Goal: Contribute content: Add original content to the website for others to see

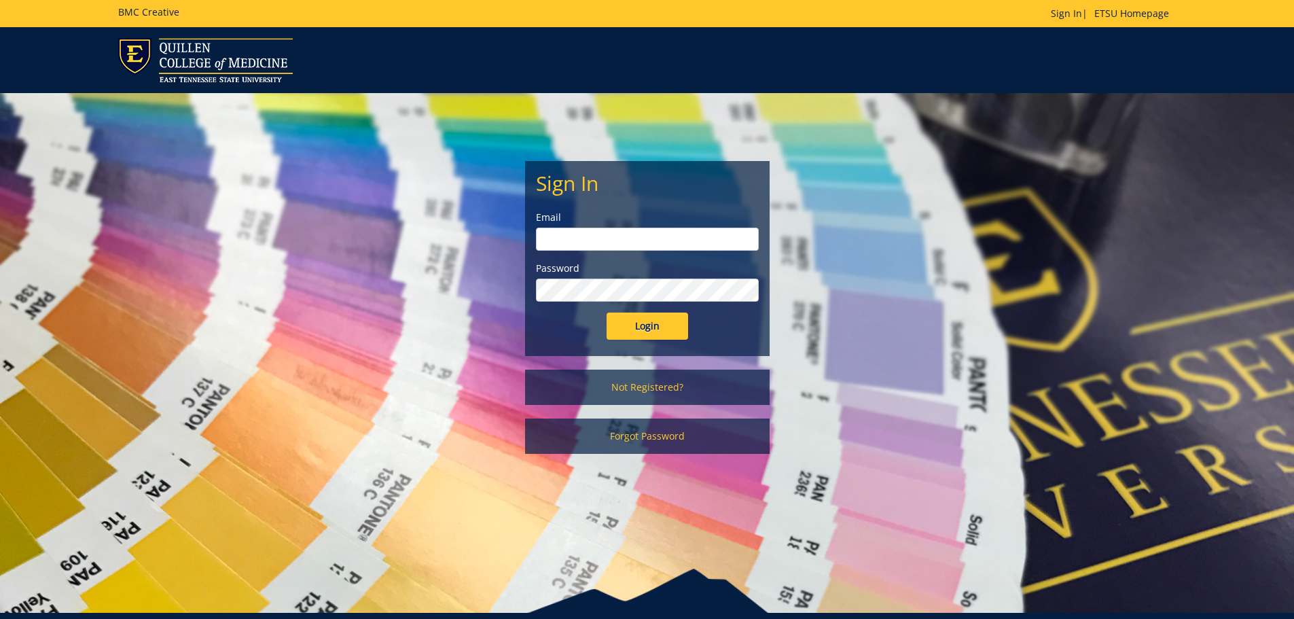
type input "[EMAIL_ADDRESS][DOMAIN_NAME]"
click at [633, 314] on input "Login" at bounding box center [648, 326] width 82 height 27
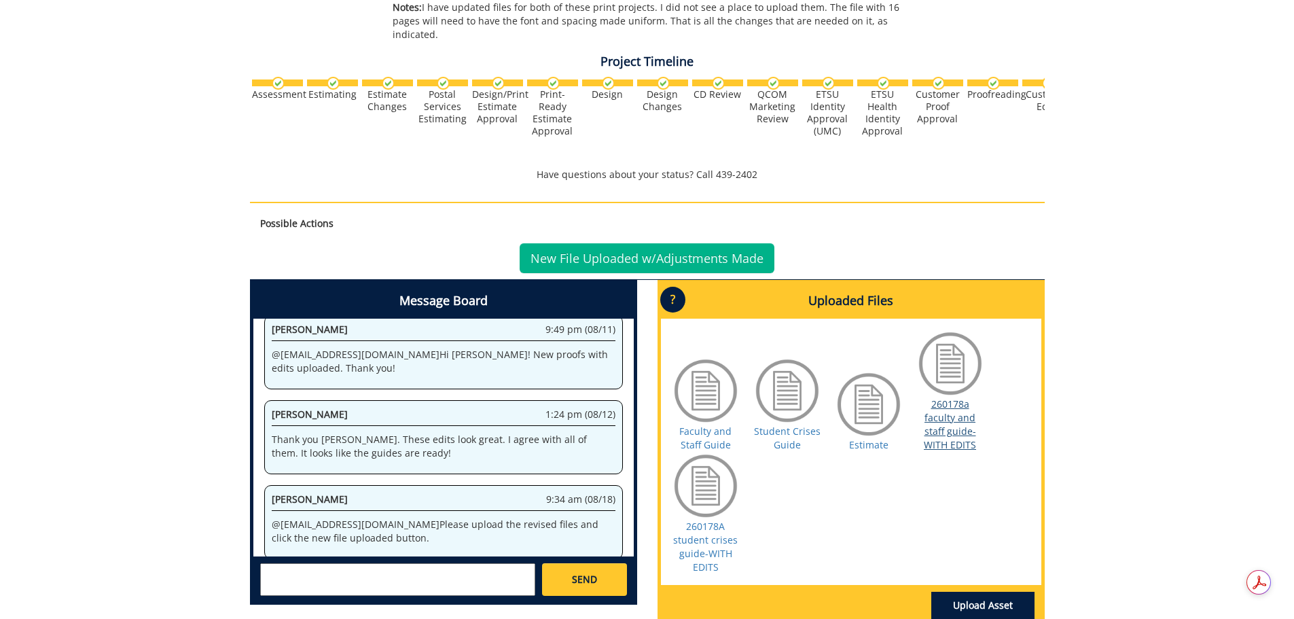
scroll to position [609, 0]
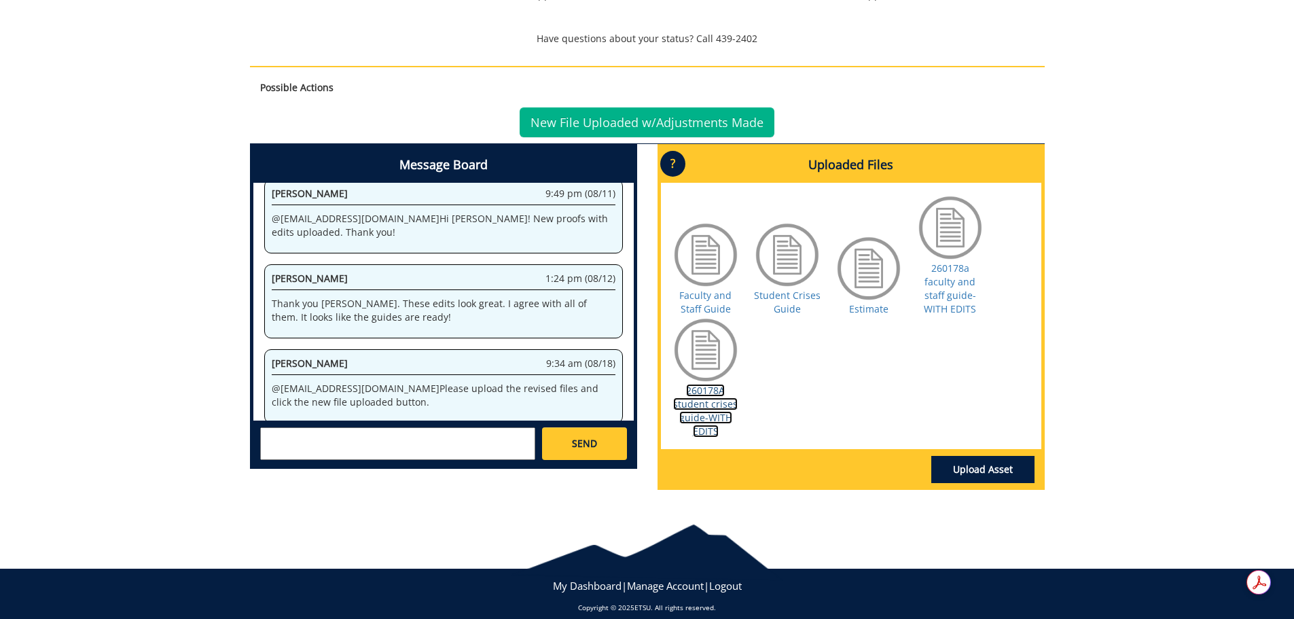
click at [717, 400] on link "260178A student crises guide-WITH EDITS" at bounding box center [705, 411] width 65 height 54
click at [942, 274] on link "260178a faculty and staff guide-WITH EDITS" at bounding box center [950, 289] width 52 height 54
click at [712, 107] on link "New File Uploaded w/Adjustments Made" at bounding box center [647, 122] width 255 height 30
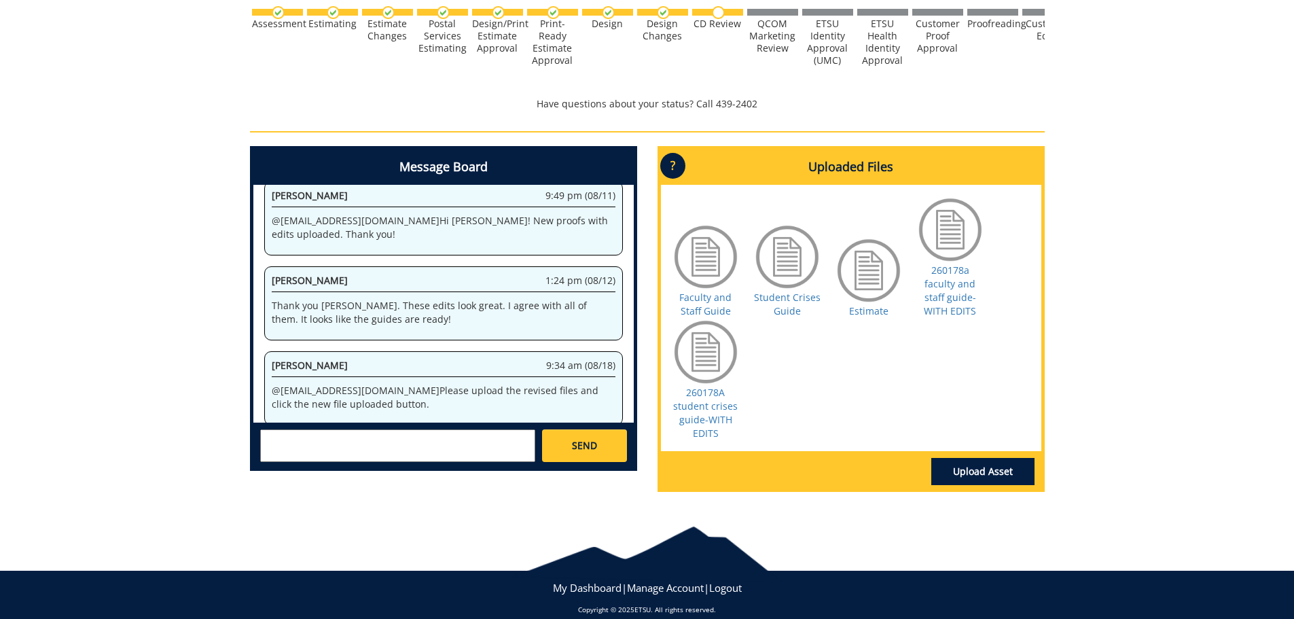
scroll to position [546, 0]
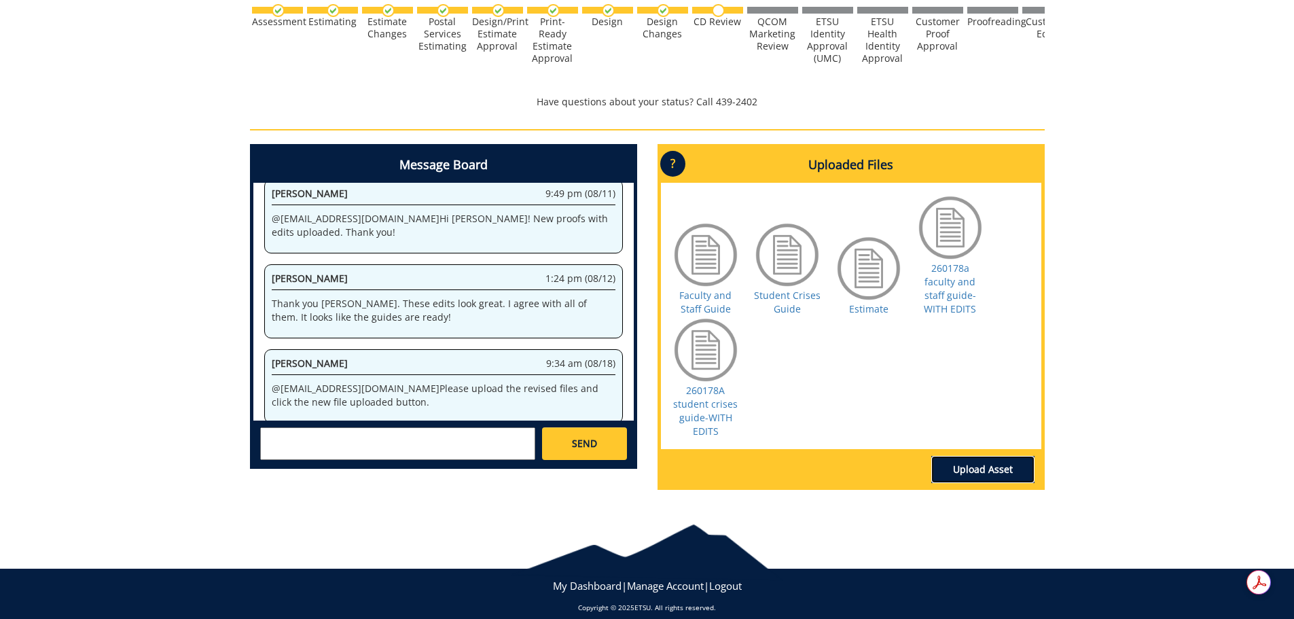
click at [990, 456] on link "Upload Asset" at bounding box center [983, 469] width 103 height 27
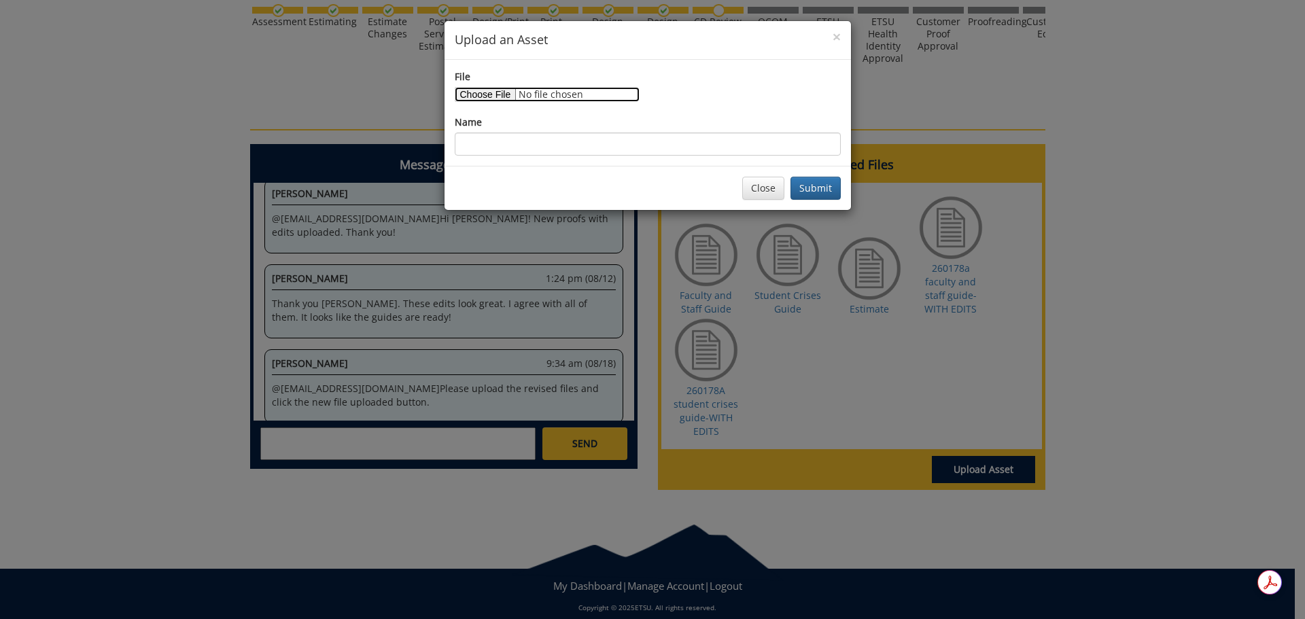
click at [470, 90] on input "File" at bounding box center [547, 94] width 185 height 15
type input "C:\fakepath\Revised.Crisis Protocol Guide 2025.pdf"
click at [825, 185] on button "Submit" at bounding box center [815, 188] width 50 height 23
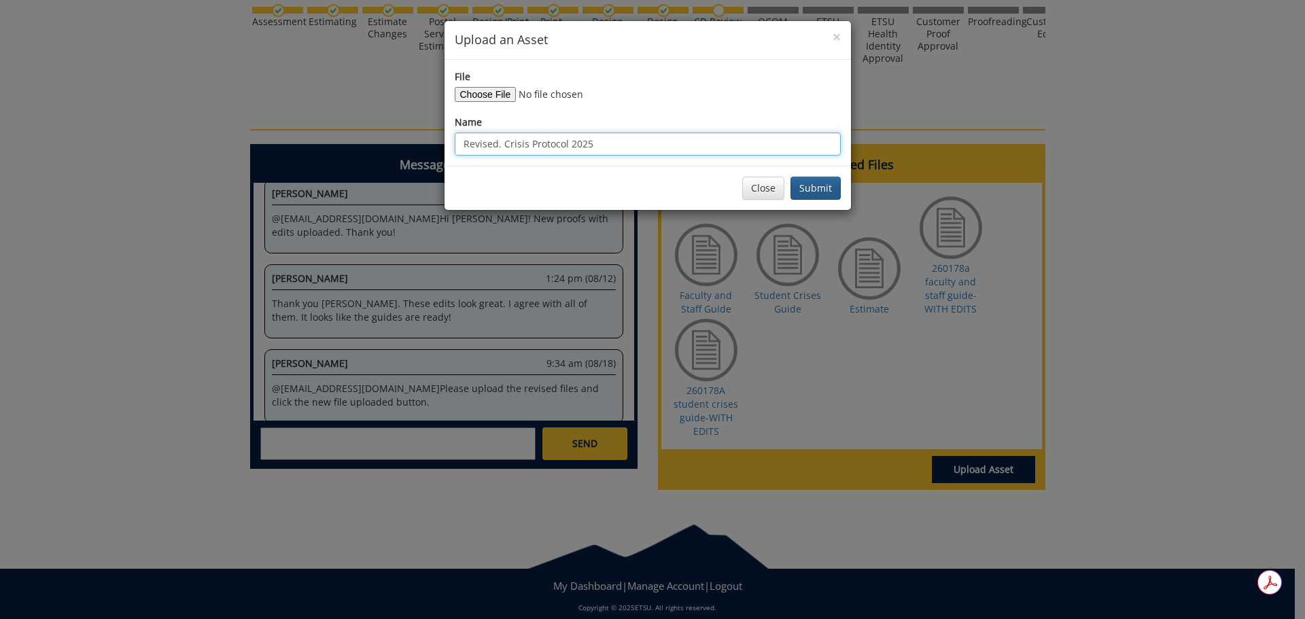
type input "Revised. Crisis Protocol 2025"
click at [819, 186] on button "Submit" at bounding box center [815, 188] width 50 height 23
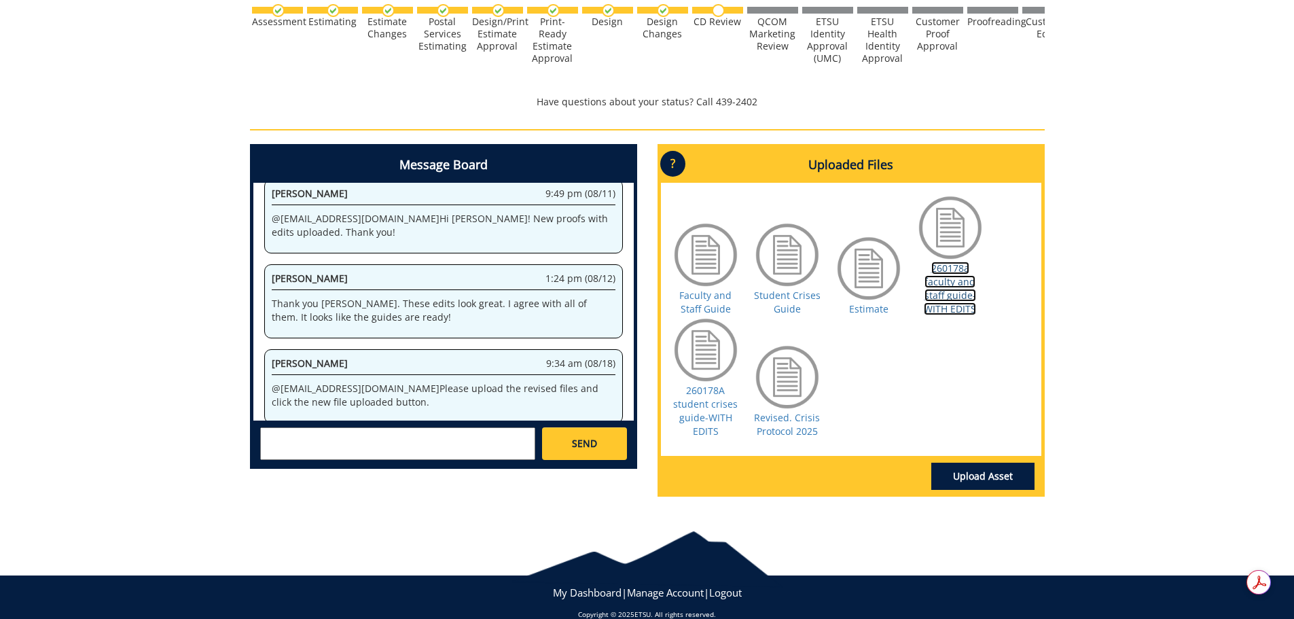
click at [949, 273] on link "260178a faculty and staff guide-WITH EDITS" at bounding box center [950, 289] width 52 height 54
click at [999, 463] on link "Upload Asset" at bounding box center [983, 476] width 103 height 27
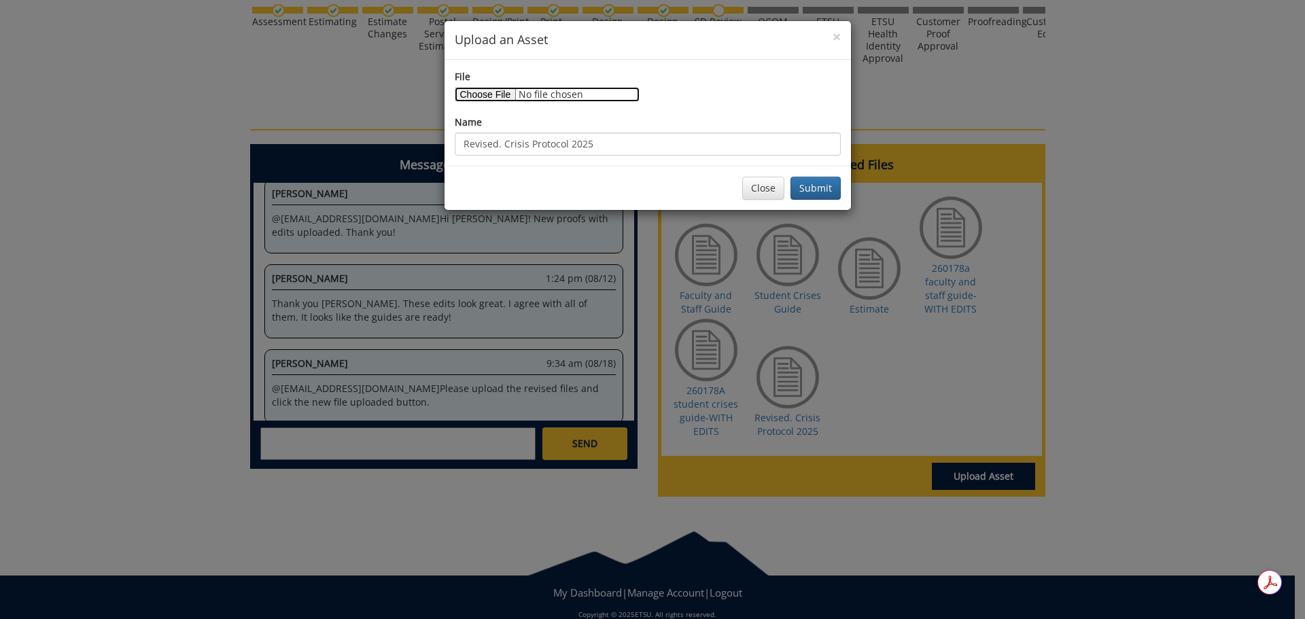
click at [487, 93] on input "File" at bounding box center [547, 94] width 185 height 15
type input "C:\fakepath\Revised. Faculty Staff Guide. 2025.pdf"
click at [824, 188] on button "Submit" at bounding box center [815, 188] width 50 height 23
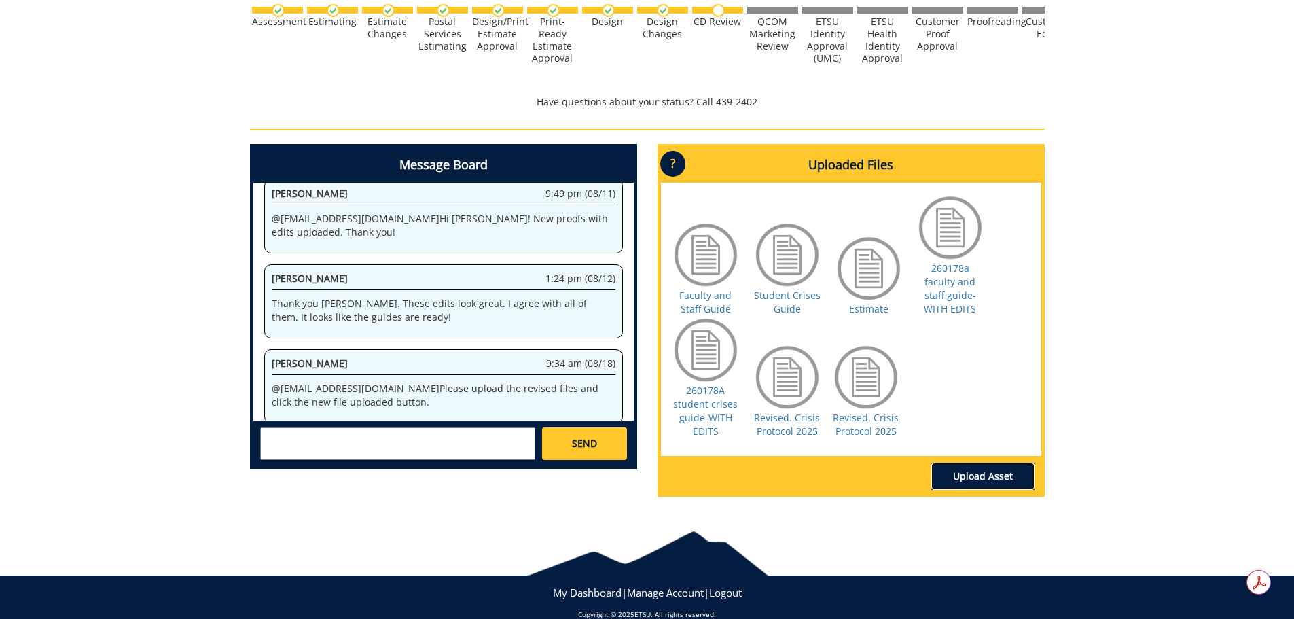
click at [995, 463] on link "Upload Asset" at bounding box center [983, 476] width 103 height 27
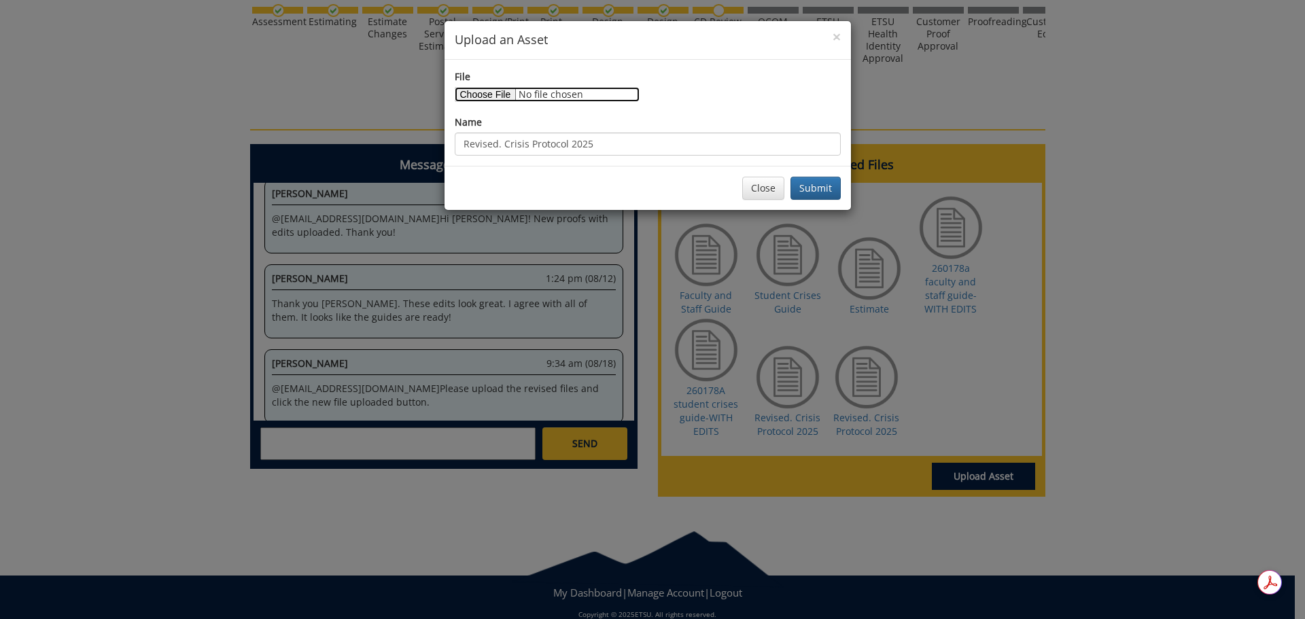
click at [483, 92] on input "File" at bounding box center [547, 94] width 185 height 15
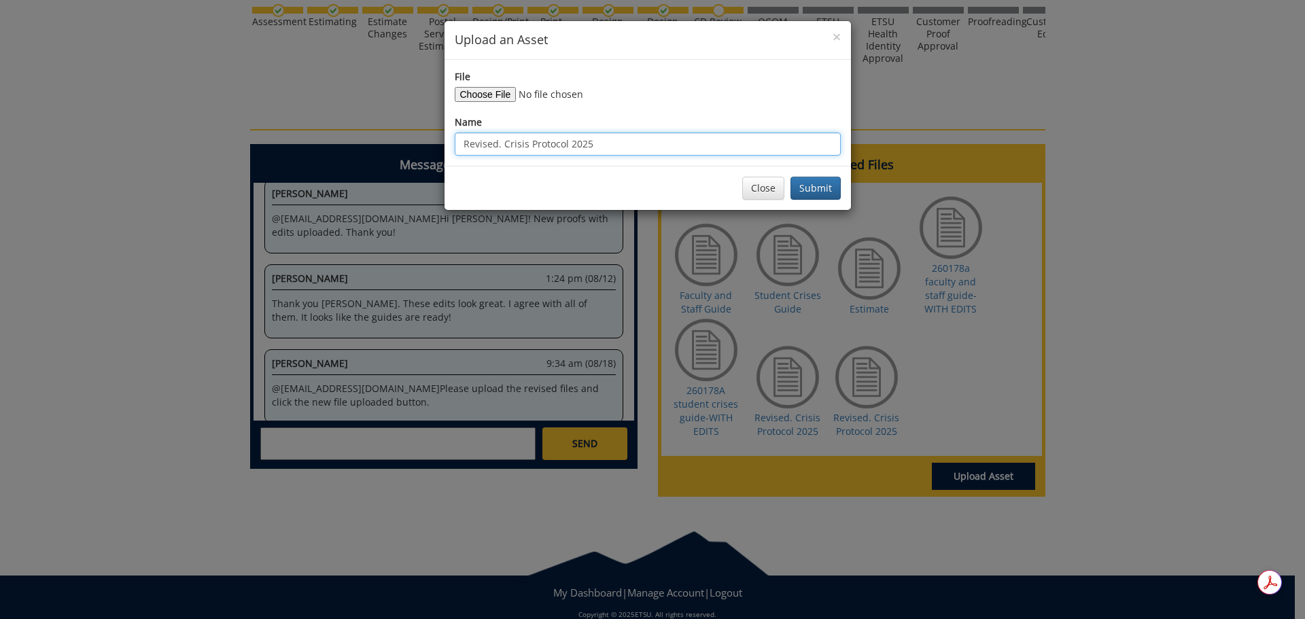
drag, startPoint x: 607, startPoint y: 146, endPoint x: 503, endPoint y: 145, distance: 103.3
click at [503, 145] on input "Revised. Crisis Protocol 2025" at bounding box center [648, 143] width 386 height 23
type input "Revised. Faculty Staff Guide 2025"
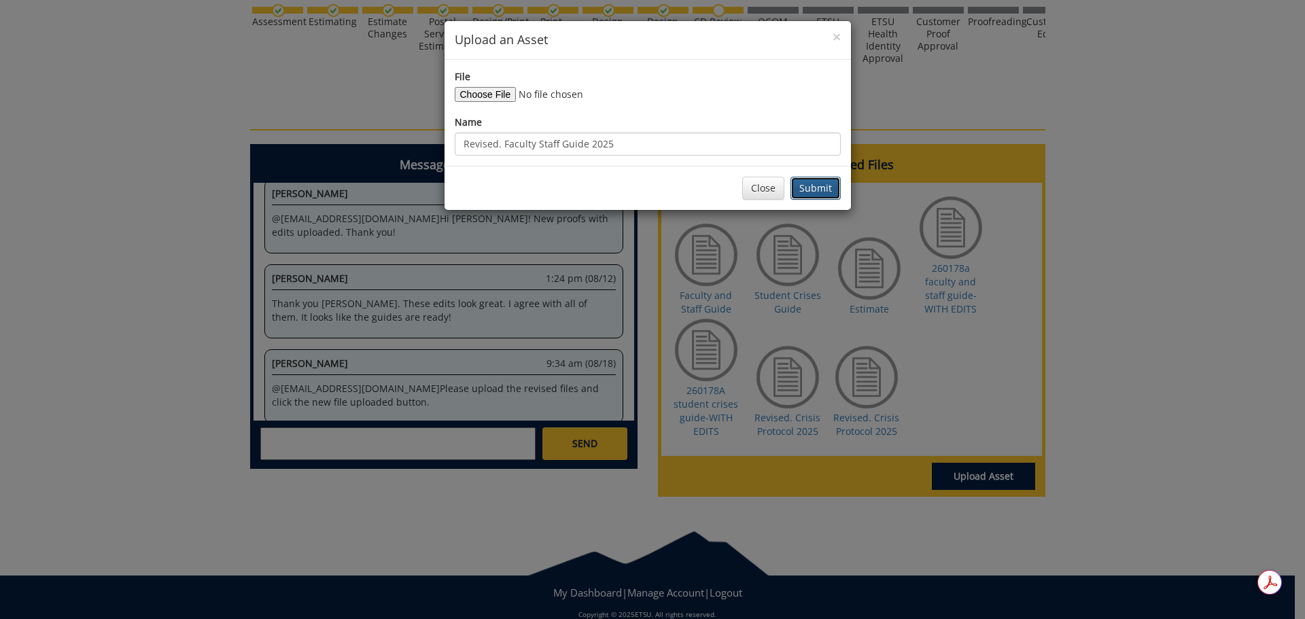
click at [815, 184] on button "Submit" at bounding box center [815, 188] width 50 height 23
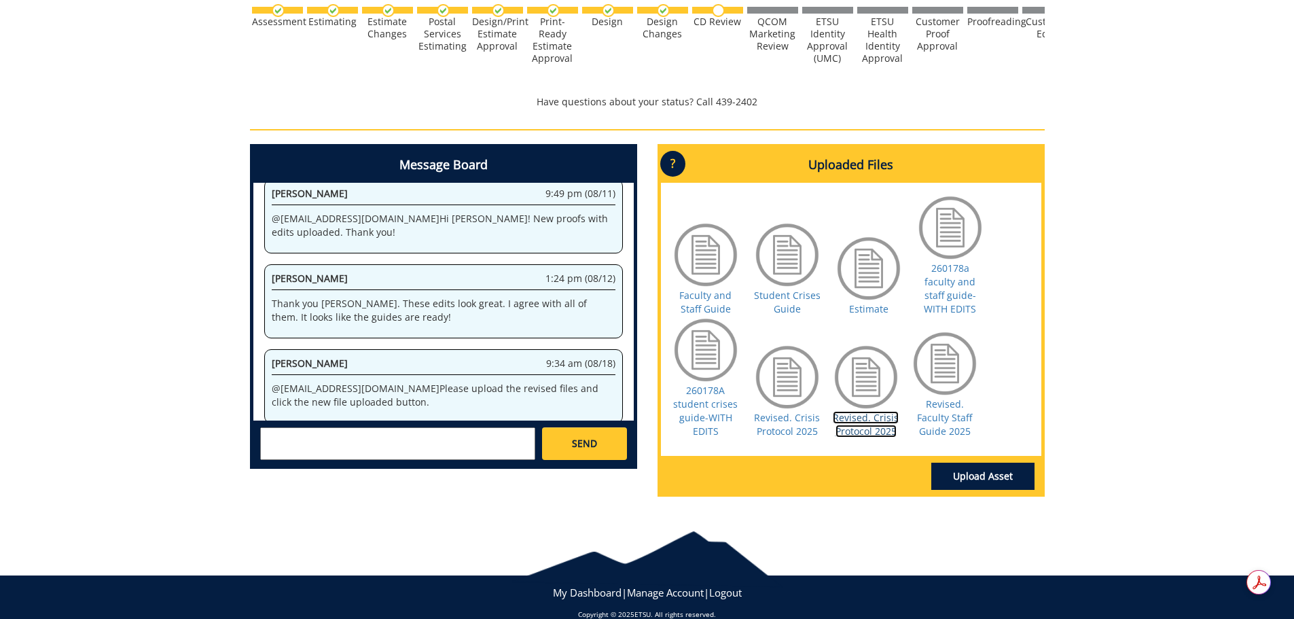
click at [864, 411] on link "Revised. Crisis Protocol 2025" at bounding box center [866, 424] width 66 height 26
click at [793, 411] on link "Revised. Crisis Protocol 2025" at bounding box center [787, 424] width 66 height 26
click at [427, 427] on textarea at bounding box center [397, 443] width 275 height 33
type textarea "Ok, I think I have done that."
click at [593, 438] on link "SEND" at bounding box center [584, 443] width 84 height 33
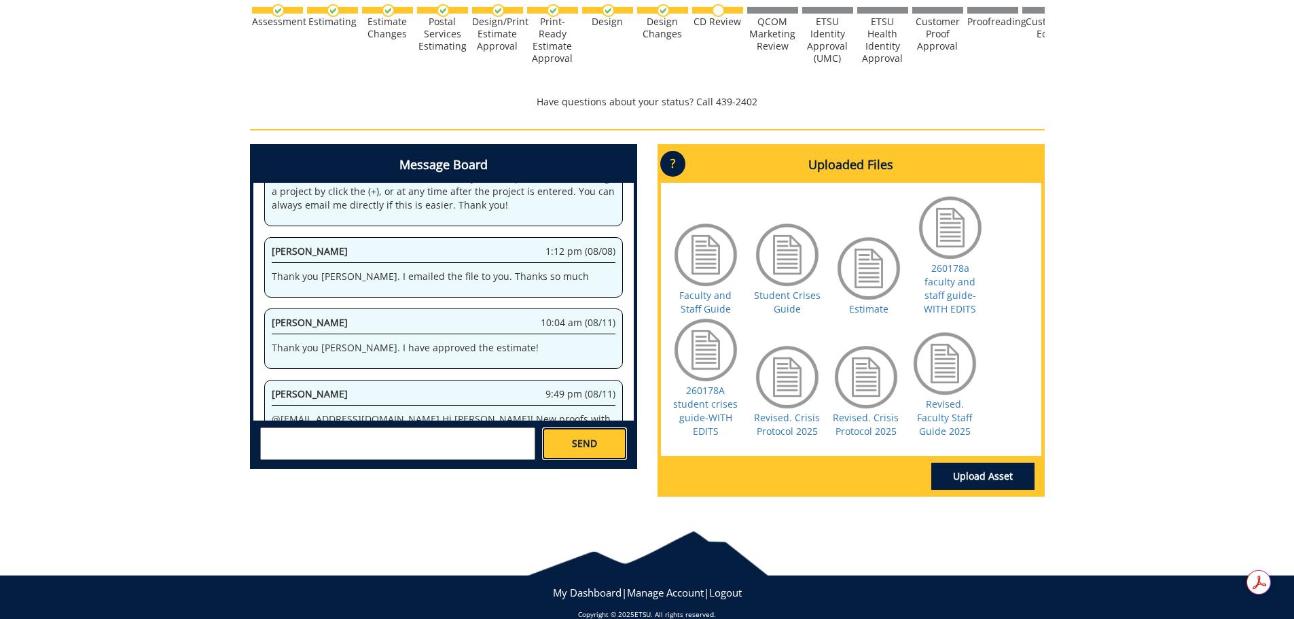
scroll to position [15401, 0]
